Goal: Information Seeking & Learning: Understand process/instructions

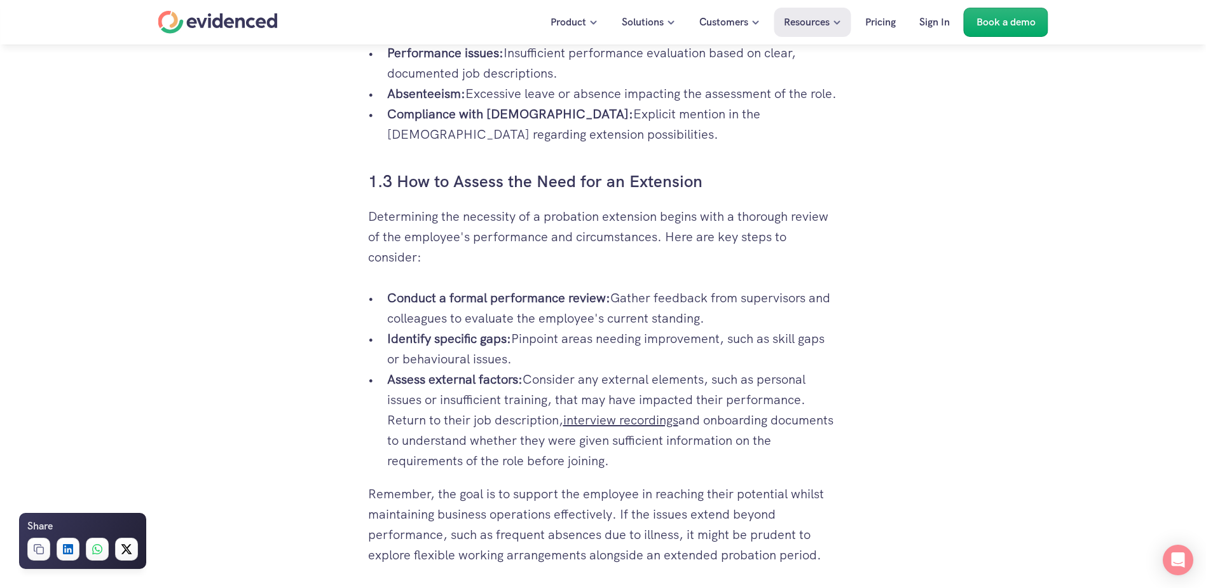
scroll to position [1272, 0]
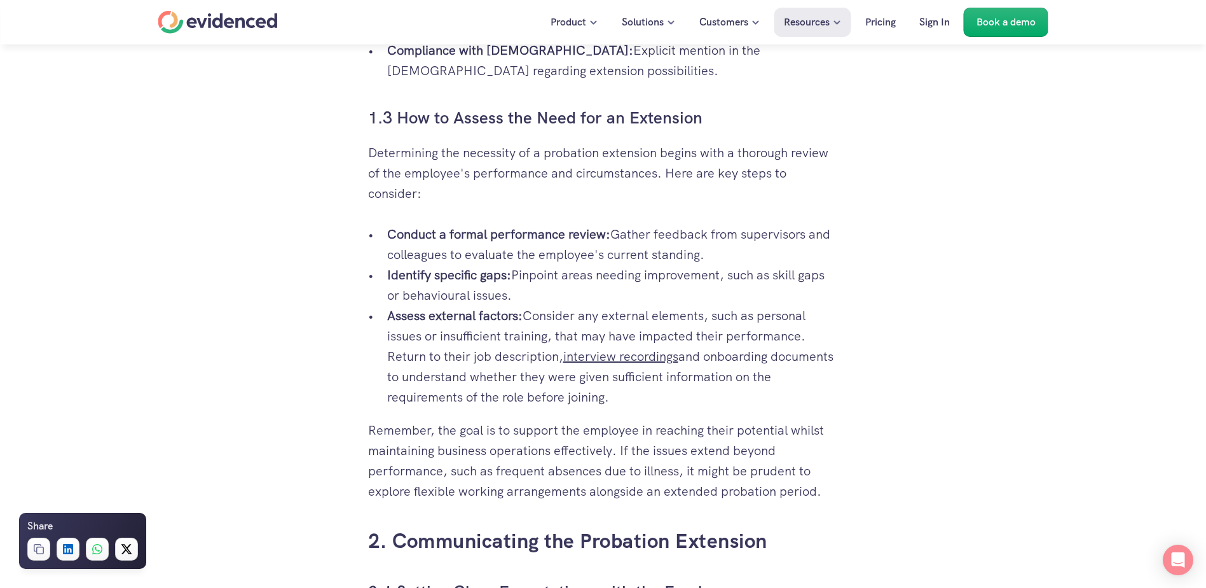
drag, startPoint x: 710, startPoint y: 272, endPoint x: 385, endPoint y: 253, distance: 326.1
click at [385, 253] on ul "Conduct a formal performance review: Gather feedback from supervisors and colle…" at bounding box center [603, 315] width 471 height 183
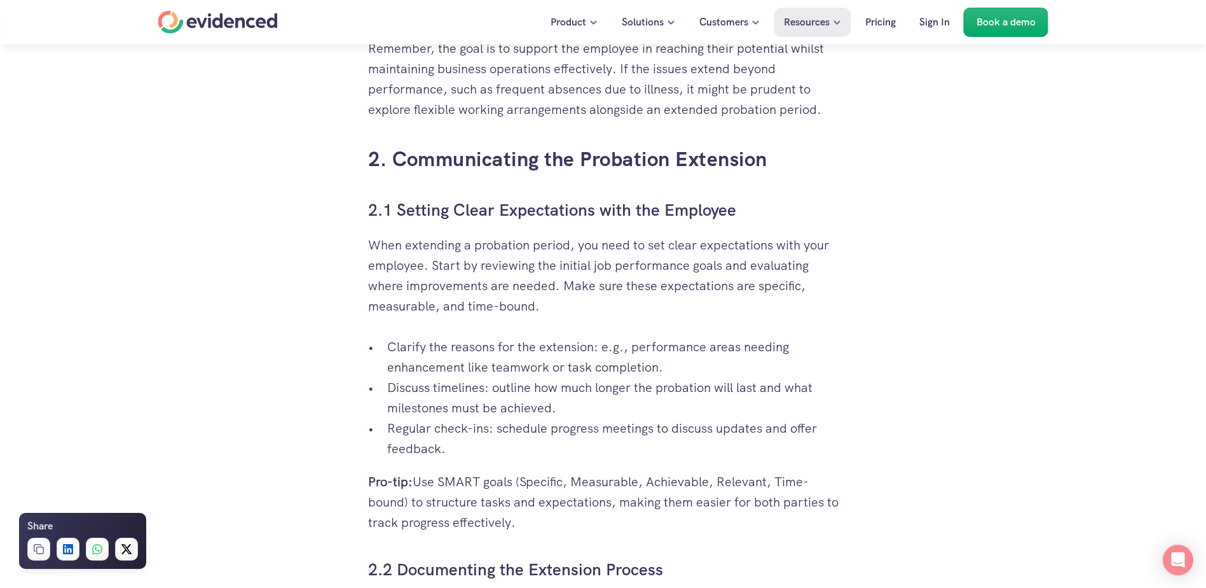
scroll to position [1717, 0]
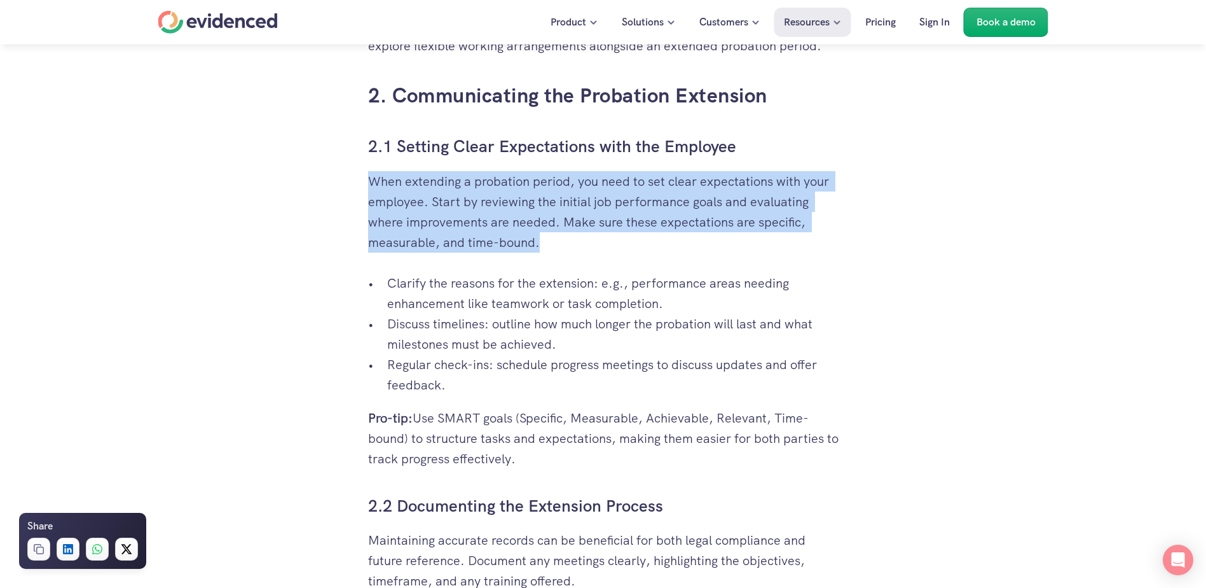
drag, startPoint x: 588, startPoint y: 270, endPoint x: 361, endPoint y: 200, distance: 237.4
click at [361, 200] on div "Sometimes, probation periods don't go as smoothly as planned. Maybe the employe…" at bounding box center [603, 173] width 496 height 3108
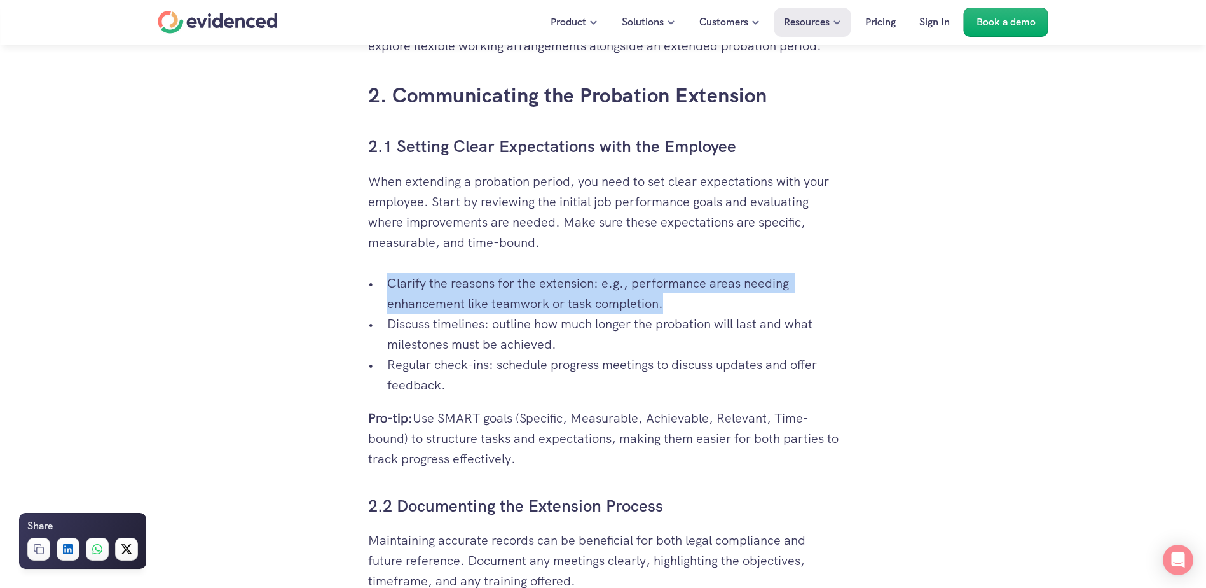
drag, startPoint x: 705, startPoint y: 326, endPoint x: 339, endPoint y: 297, distance: 367.4
click at [339, 297] on div "Sometimes, probation periods don't go as smoothly as planned. Maybe the employe…" at bounding box center [603, 489] width 1206 height 3740
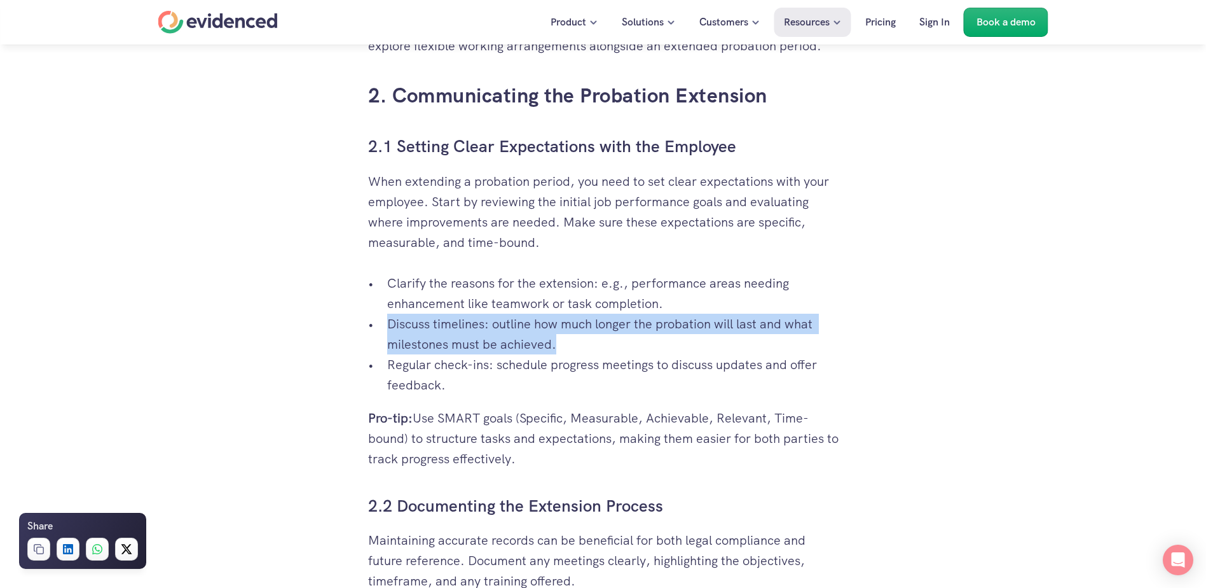
drag, startPoint x: 575, startPoint y: 362, endPoint x: 390, endPoint y: 345, distance: 185.9
click at [390, 345] on p "Discuss timelines: outline how much longer the probation will last and what mil…" at bounding box center [612, 333] width 451 height 41
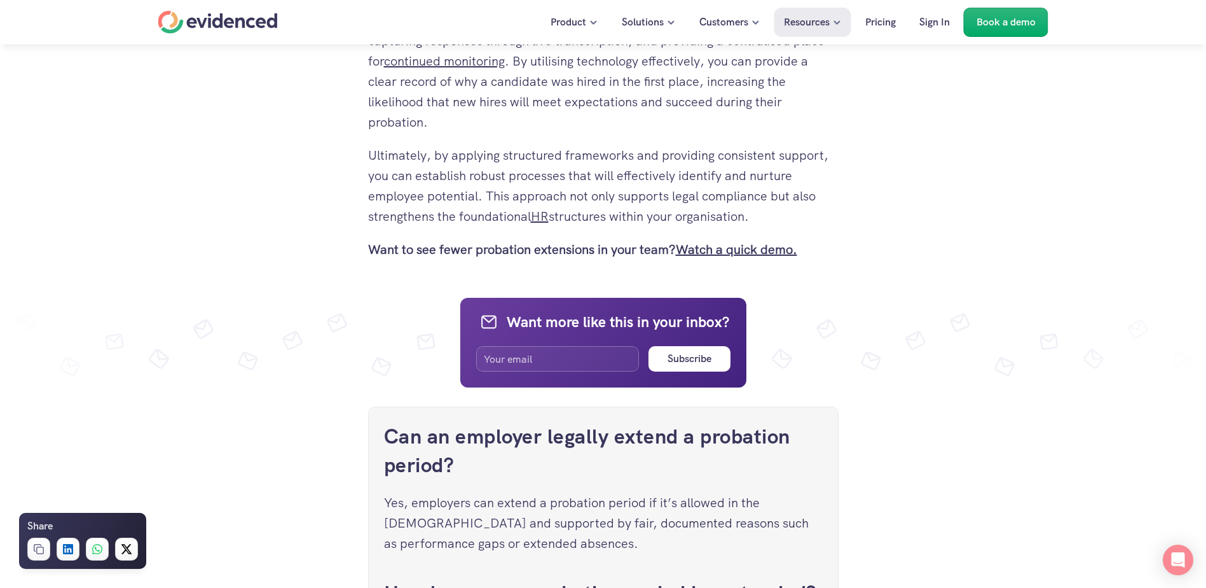
scroll to position [2989, 0]
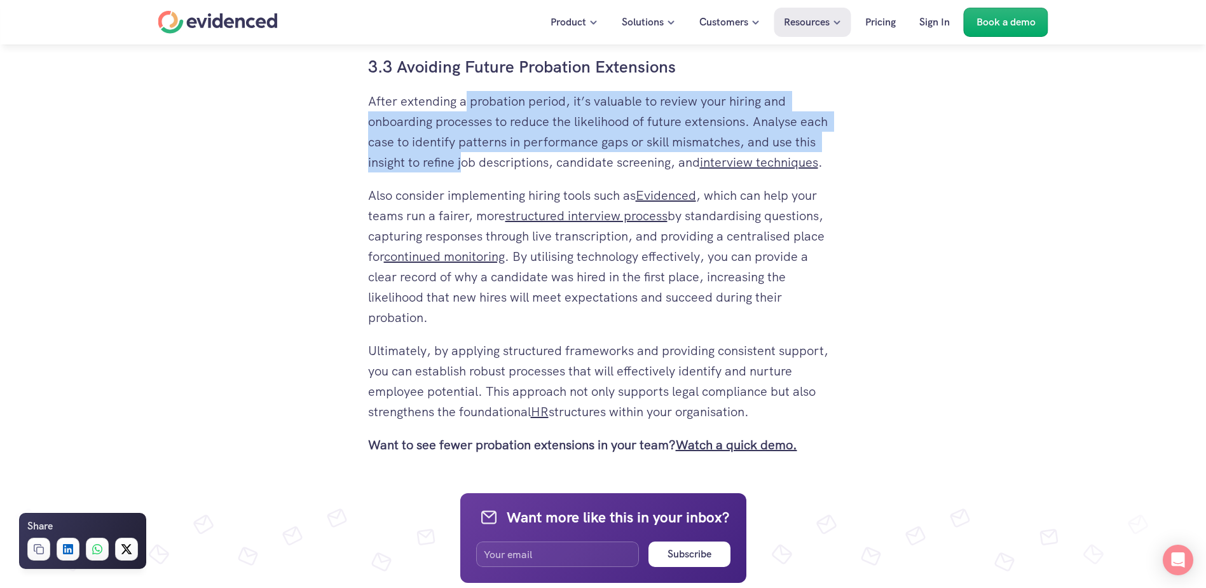
drag, startPoint x: 463, startPoint y: 116, endPoint x: 461, endPoint y: 179, distance: 62.3
click at [461, 172] on p "After extending a probation period, it’s valuable to review your hiring and onb…" at bounding box center [603, 131] width 471 height 81
